Goal: Information Seeking & Learning: Learn about a topic

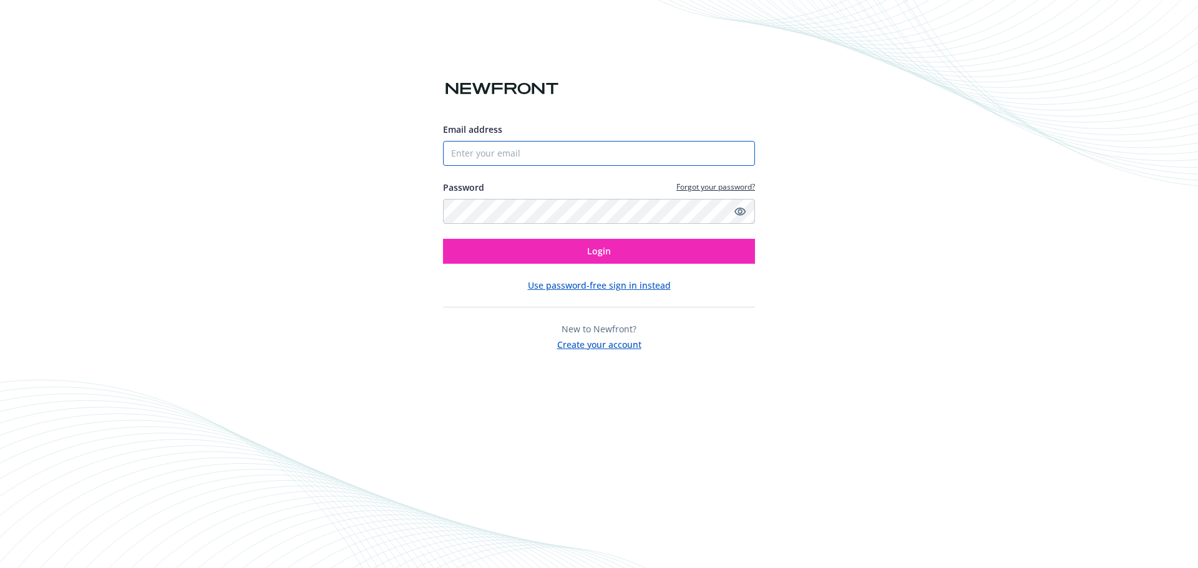
click at [501, 160] on input "Email address" at bounding box center [599, 153] width 312 height 25
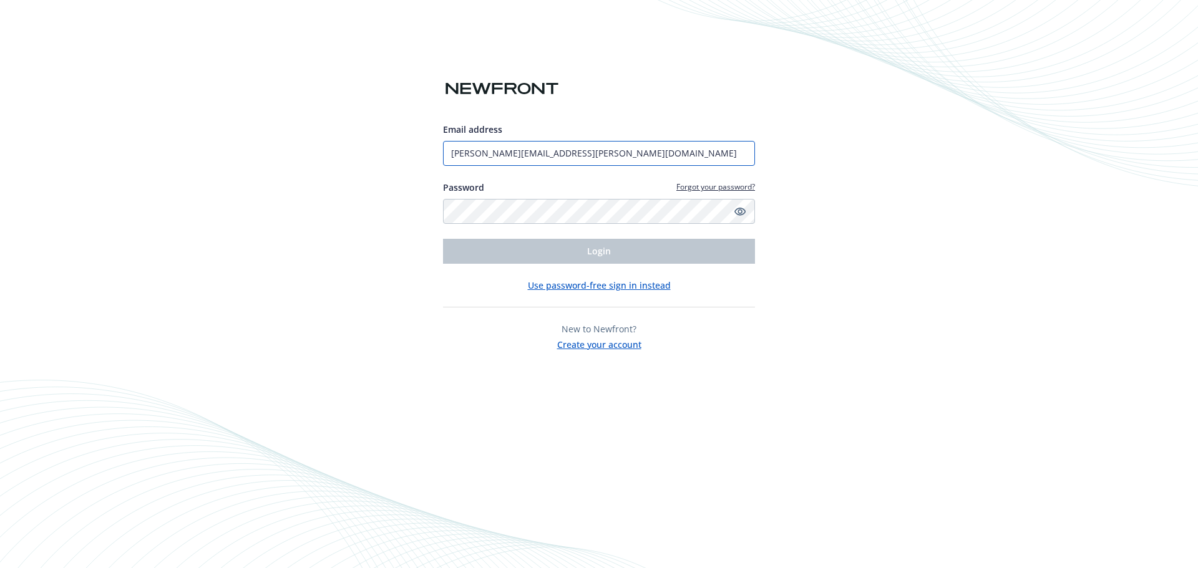
type input "[PERSON_NAME][EMAIL_ADDRESS][PERSON_NAME][DOMAIN_NAME]"
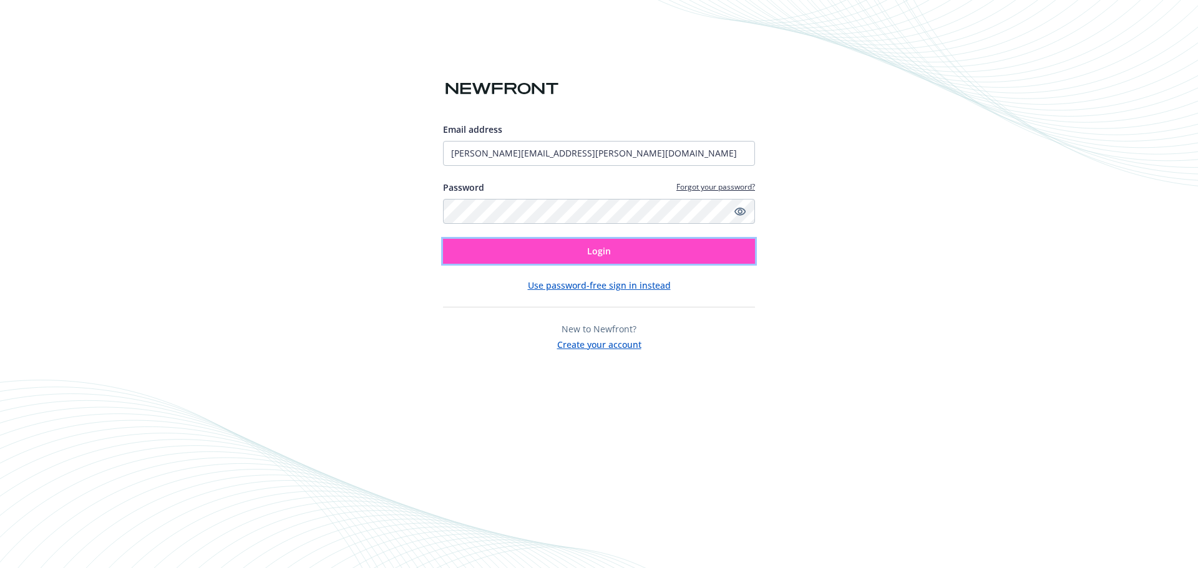
click at [597, 254] on span "Login" at bounding box center [599, 251] width 24 height 12
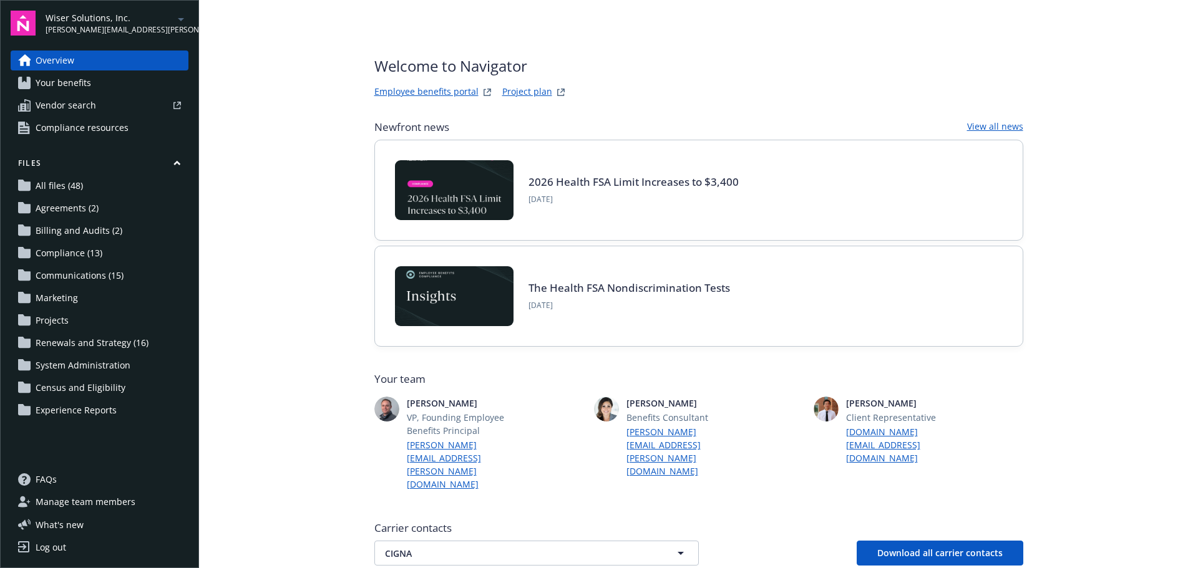
click at [65, 85] on span "Your benefits" at bounding box center [64, 83] width 56 height 20
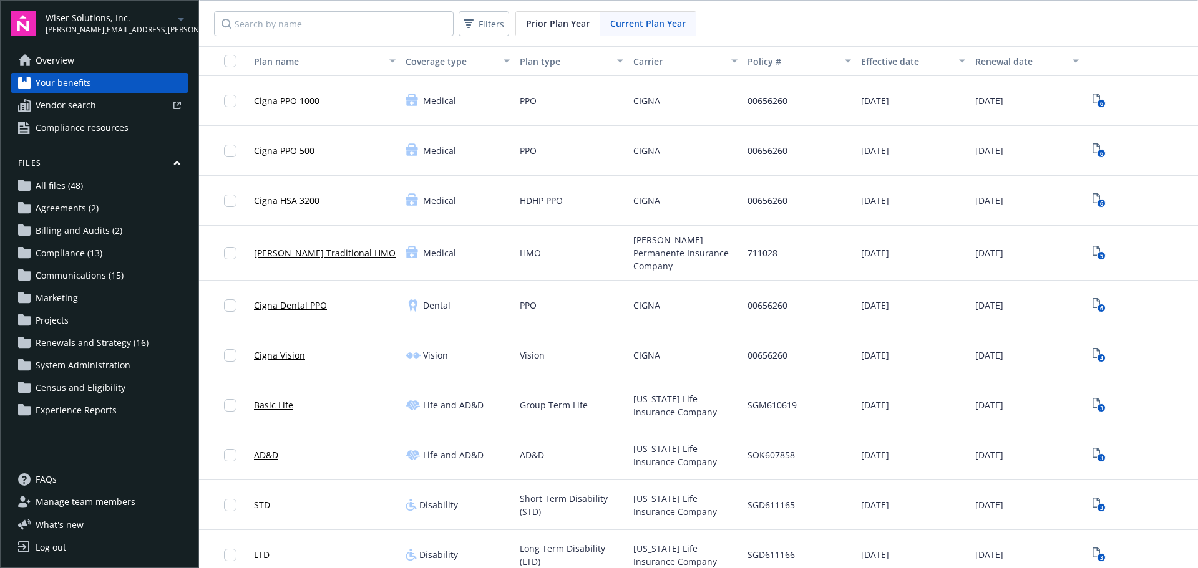
click at [65, 85] on span "Your benefits" at bounding box center [64, 83] width 56 height 20
click at [119, 18] on span "Wiser Solutions, Inc." at bounding box center [110, 17] width 128 height 13
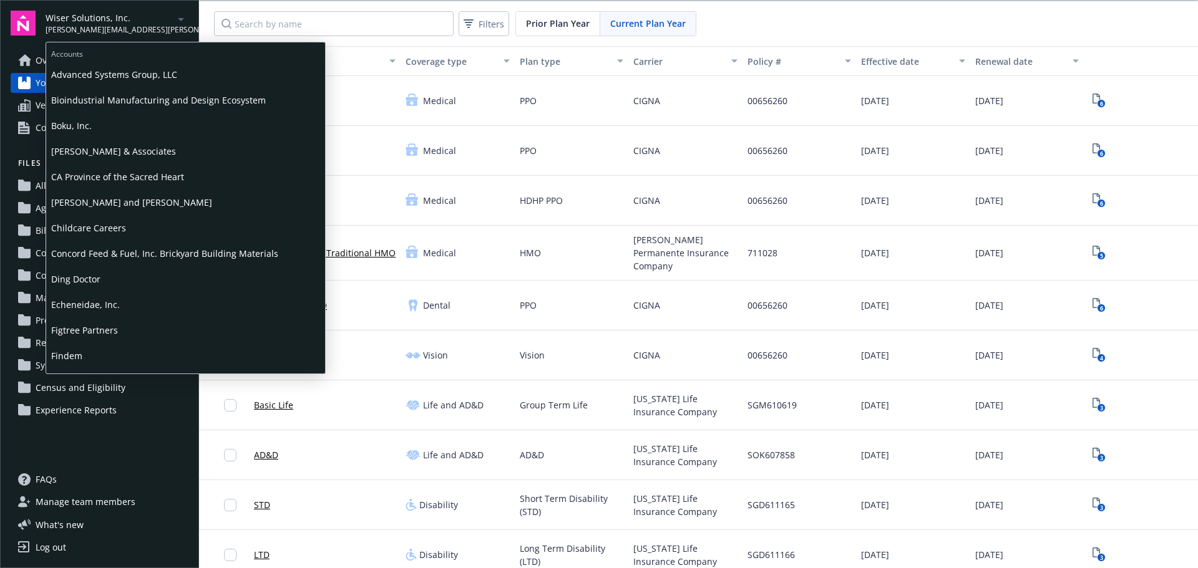
click at [82, 279] on span "Ding Doctor" at bounding box center [185, 279] width 269 height 26
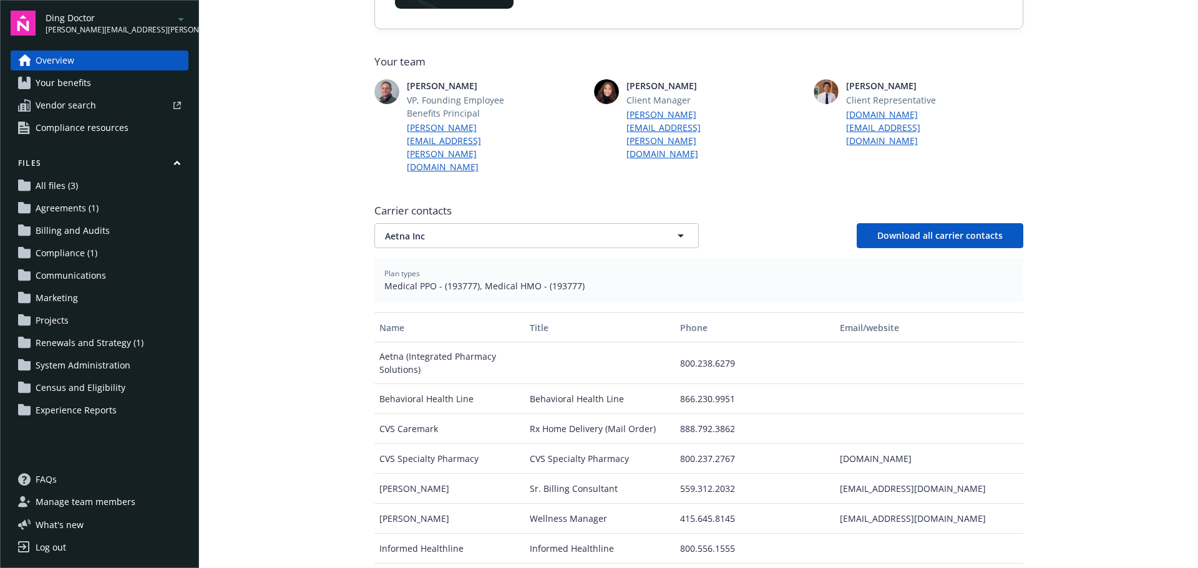
scroll to position [312, 0]
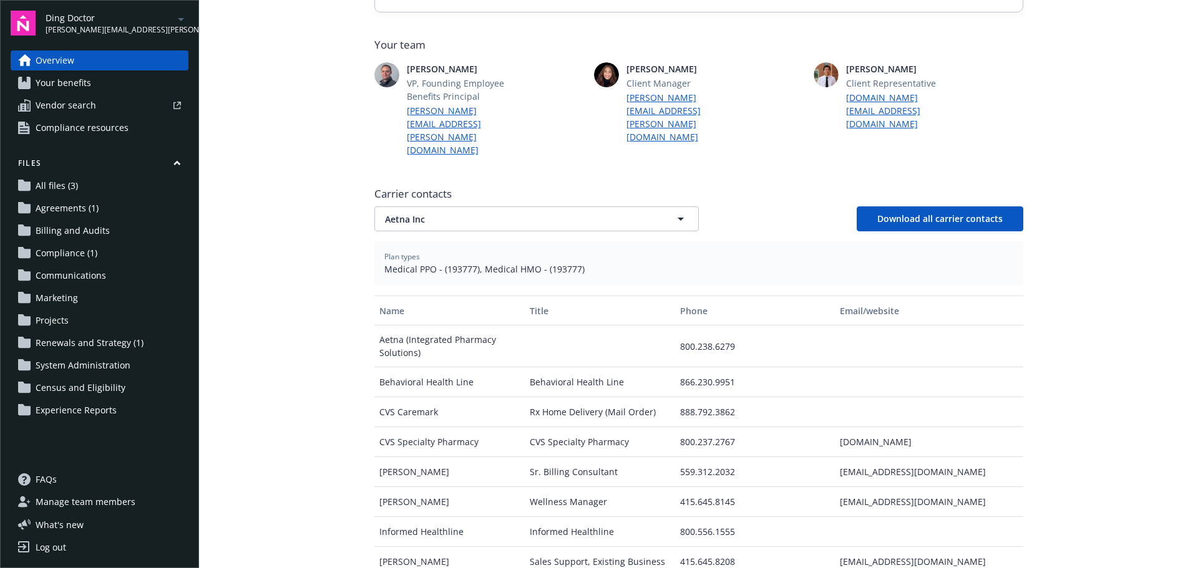
click at [67, 84] on span "Your benefits" at bounding box center [64, 83] width 56 height 20
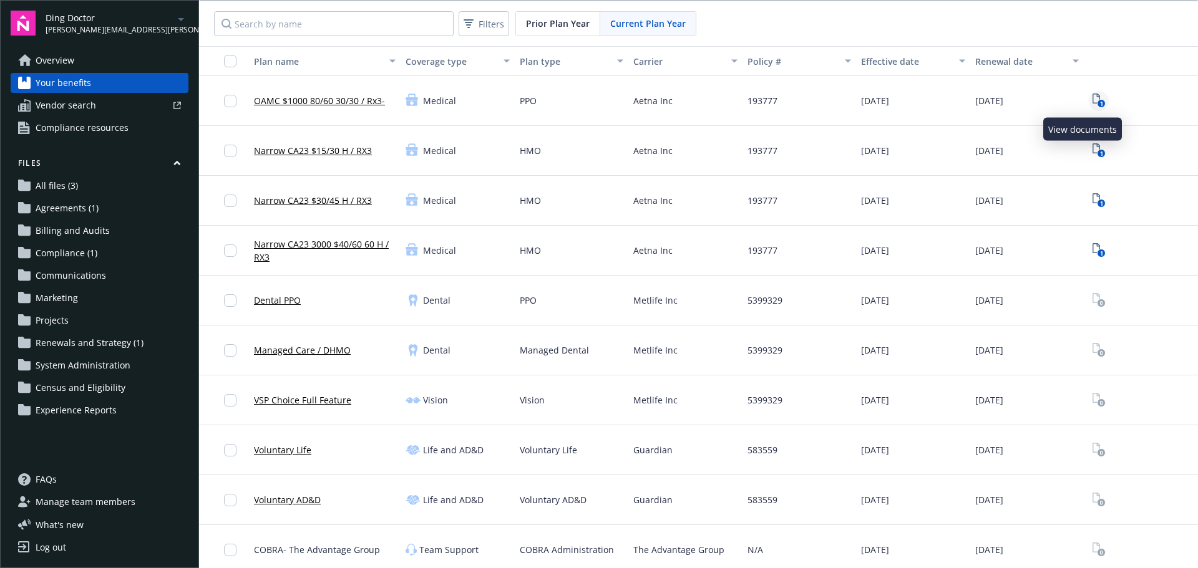
click at [1092, 100] on icon "1" at bounding box center [1098, 101] width 13 height 14
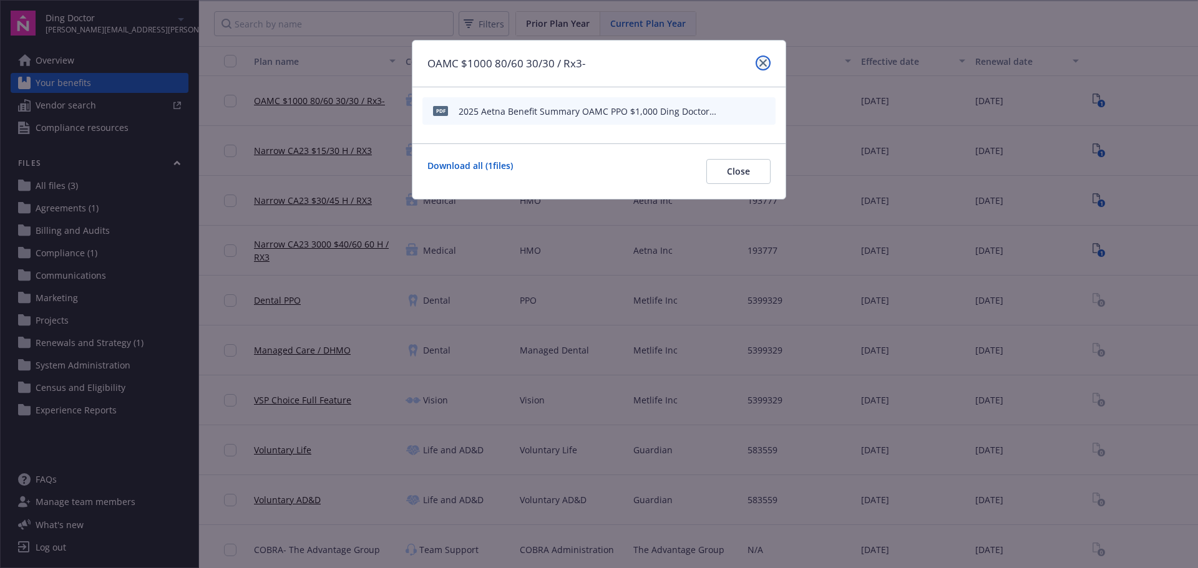
click at [757, 61] on link "close" at bounding box center [762, 63] width 15 height 15
